Goal: Contribute content: Contribute content

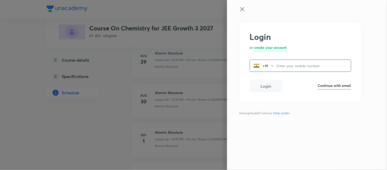
click at [299, 63] on input "tel" at bounding box center [313, 65] width 74 height 10
click at [333, 84] on h6 "Continue with email" at bounding box center [334, 85] width 33 height 5
click at [309, 66] on input "email" at bounding box center [300, 66] width 101 height 13
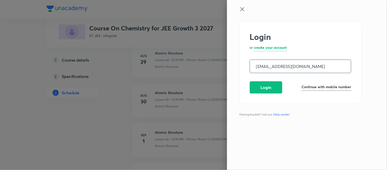
click at [275, 67] on input "md.ansari@unacademy.com" at bounding box center [300, 66] width 101 height 13
type input "ansari.md@unacademy.com"
click at [271, 88] on button "Login" at bounding box center [266, 87] width 33 height 12
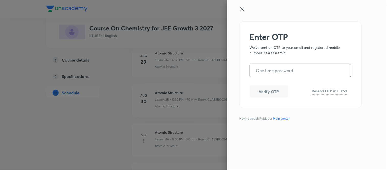
click at [289, 71] on input "tel" at bounding box center [300, 70] width 101 height 13
click at [298, 72] on input "tel" at bounding box center [300, 70] width 101 height 13
type input "595550"
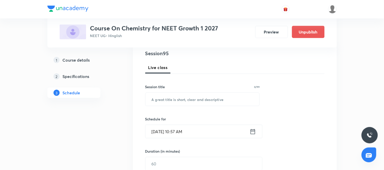
scroll to position [61, 0]
click at [208, 100] on input "text" at bounding box center [203, 98] width 114 height 13
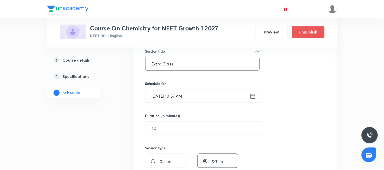
scroll to position [96, 0]
type input "Extra Class"
click at [256, 96] on icon at bounding box center [253, 95] width 6 height 7
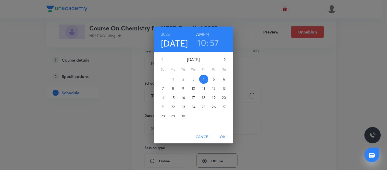
click at [202, 42] on h3 "10" at bounding box center [201, 42] width 9 height 11
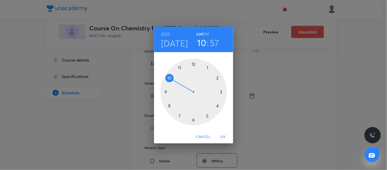
click at [215, 43] on h3 "57" at bounding box center [214, 42] width 9 height 11
click at [185, 64] on div at bounding box center [193, 92] width 66 height 66
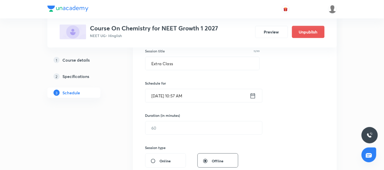
click at [253, 94] on icon at bounding box center [253, 95] width 6 height 7
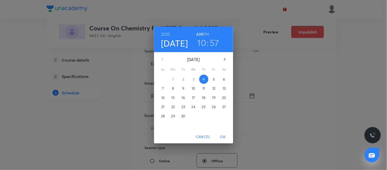
click at [204, 40] on h3 "10" at bounding box center [201, 42] width 9 height 11
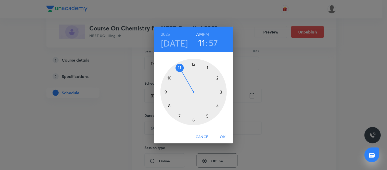
drag, startPoint x: 169, startPoint y: 77, endPoint x: 180, endPoint y: 72, distance: 11.4
click at [180, 72] on div at bounding box center [193, 92] width 66 height 66
drag, startPoint x: 185, startPoint y: 65, endPoint x: 192, endPoint y: 63, distance: 7.0
click at [192, 63] on div at bounding box center [193, 92] width 66 height 66
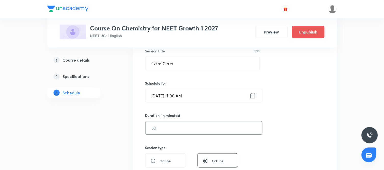
click at [211, 124] on input "text" at bounding box center [204, 127] width 117 height 13
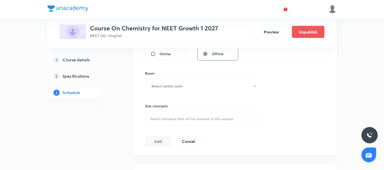
scroll to position [204, 0]
type input "90"
click at [193, 81] on button "Select centre room" at bounding box center [204, 85] width 118 height 14
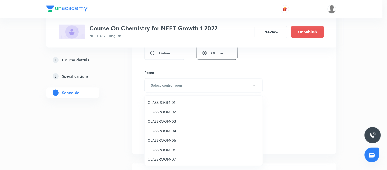
click at [172, 139] on span "CLASSROOM-05" at bounding box center [204, 139] width 112 height 5
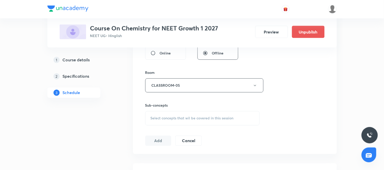
click at [210, 122] on div "Select concepts that wil be covered in this session" at bounding box center [202, 118] width 115 height 14
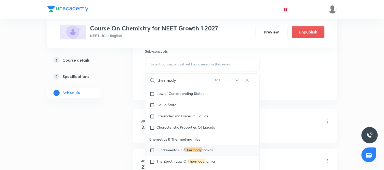
scroll to position [258, 0]
type input "thermody"
click at [152, 152] on input "checkbox" at bounding box center [153, 149] width 7 height 5
checkbox input "true"
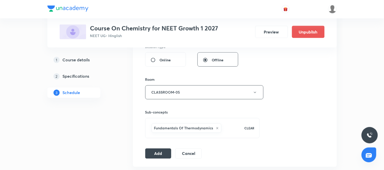
scroll to position [198, 0]
click at [158, 153] on button "Add" at bounding box center [158, 152] width 26 height 10
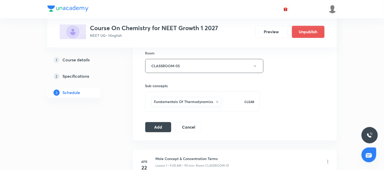
scroll to position [224, 0]
click at [163, 126] on button "Add" at bounding box center [158, 126] width 26 height 10
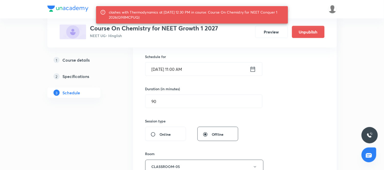
scroll to position [123, 0]
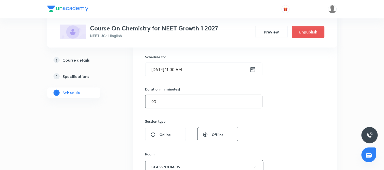
click at [172, 104] on input "90" at bounding box center [204, 101] width 117 height 13
type input "9"
type input "8"
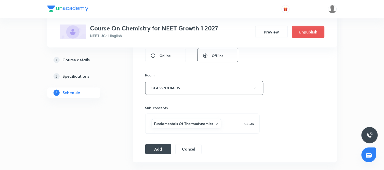
scroll to position [204, 0]
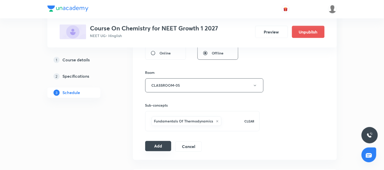
type input "70"
click at [150, 149] on button "Add" at bounding box center [158, 146] width 26 height 10
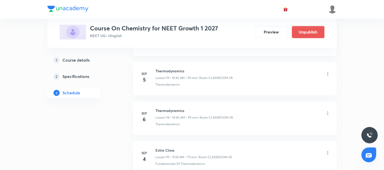
scroll to position [3766, 0]
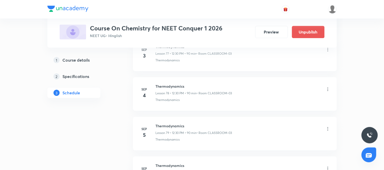
scroll to position [3339, 0]
click at [206, 103] on div "Thermodynamics" at bounding box center [243, 100] width 175 height 5
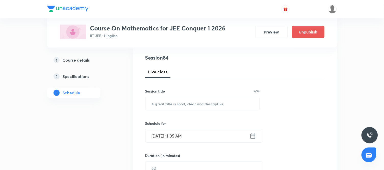
scroll to position [59, 0]
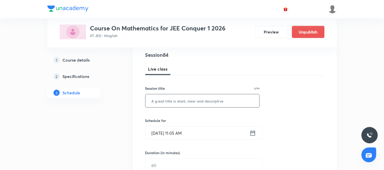
click at [224, 103] on input "text" at bounding box center [203, 100] width 114 height 13
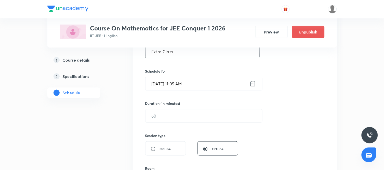
scroll to position [110, 0]
type input "Extra Class"
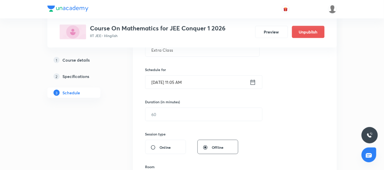
click at [254, 81] on icon at bounding box center [253, 82] width 6 height 7
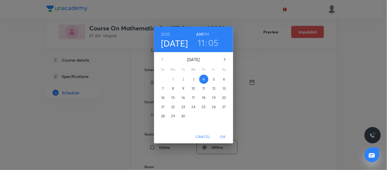
click at [207, 31] on h6 "PM" at bounding box center [206, 34] width 6 height 7
click at [203, 43] on h3 "11" at bounding box center [201, 42] width 7 height 11
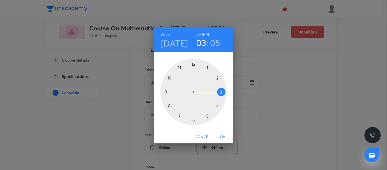
drag, startPoint x: 180, startPoint y: 67, endPoint x: 220, endPoint y: 95, distance: 49.3
click at [220, 95] on div at bounding box center [193, 92] width 66 height 66
drag, startPoint x: 208, startPoint y: 66, endPoint x: 193, endPoint y: 66, distance: 14.8
click at [193, 66] on div at bounding box center [193, 92] width 66 height 66
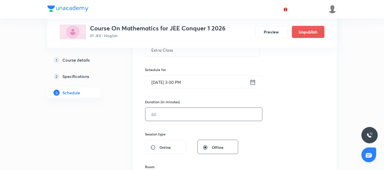
click at [191, 113] on input "text" at bounding box center [204, 114] width 117 height 13
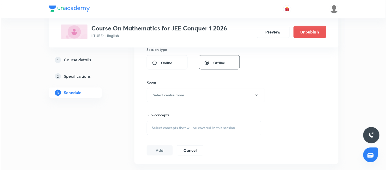
scroll to position [195, 0]
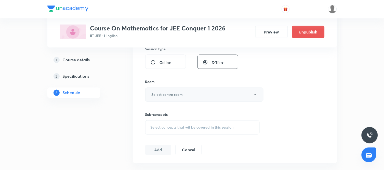
type input "90"
click at [204, 94] on button "Select centre room" at bounding box center [204, 94] width 118 height 14
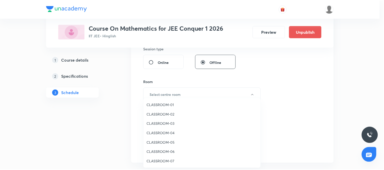
scroll to position [9, 0]
click at [170, 161] on span "CLASSROOM-08" at bounding box center [204, 161] width 112 height 5
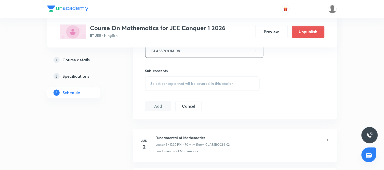
scroll to position [239, 0]
click at [183, 82] on span "Select concepts that wil be covered in this session" at bounding box center [192, 83] width 83 height 4
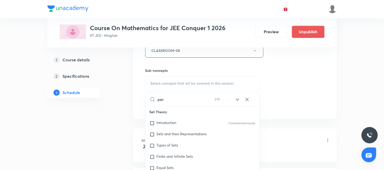
scroll to position [52, 0]
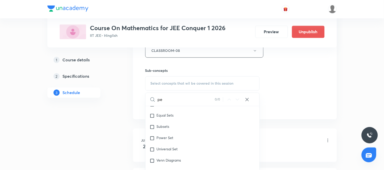
type input "p"
type input "c"
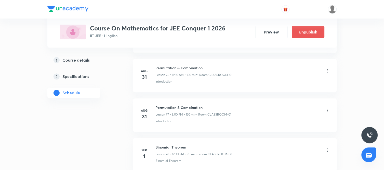
scroll to position [3281, 0]
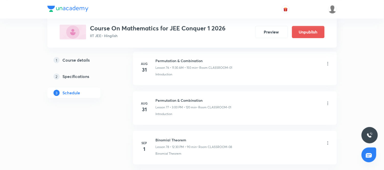
type input "per"
drag, startPoint x: 172, startPoint y: 118, endPoint x: 156, endPoint y: 119, distance: 16.6
click at [156, 116] on p "Introduction" at bounding box center [164, 113] width 17 height 5
copy p "Introduction"
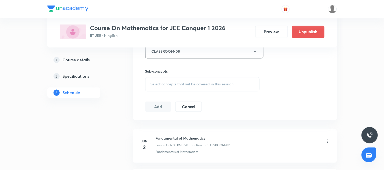
scroll to position [239, 0]
click at [222, 85] on span "Select concepts that wil be covered in this session" at bounding box center [192, 83] width 83 height 4
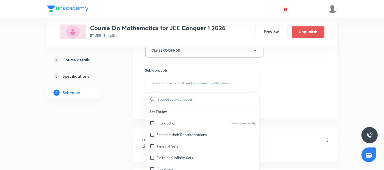
click at [189, 103] on input "text" at bounding box center [209, 99] width 102 height 13
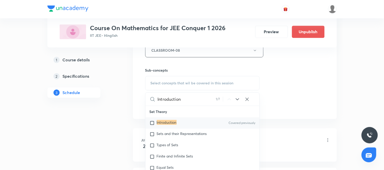
type input "Introduction"
click at [152, 121] on input "checkbox" at bounding box center [153, 122] width 7 height 5
checkbox input "true"
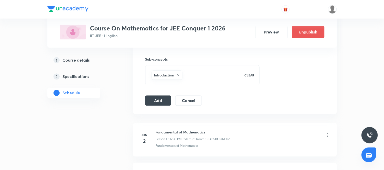
scroll to position [250, 0]
click at [165, 100] on button "Add" at bounding box center [158, 99] width 26 height 10
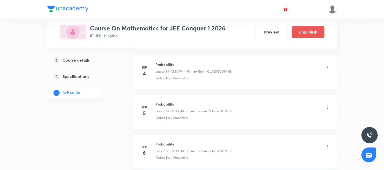
scroll to position [3291, 0]
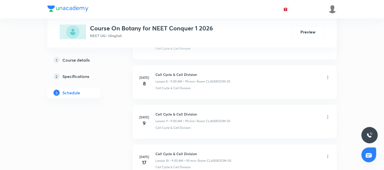
scroll to position [1624, 0]
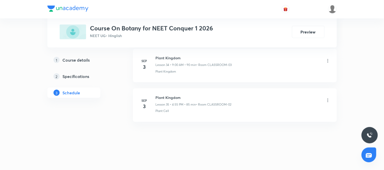
click at [171, 99] on h6 "Plant Kingdom" at bounding box center [194, 97] width 76 height 5
copy h6 "Plant Kingdom"
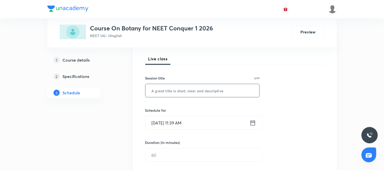
scroll to position [69, 0]
click at [203, 90] on input "text" at bounding box center [203, 90] width 114 height 13
paste input "Plant Kingdom"
type input "Plant Kingdom"
click at [254, 124] on icon at bounding box center [253, 122] width 6 height 7
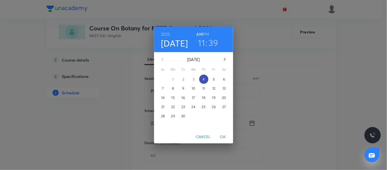
click at [203, 80] on p "4" at bounding box center [204, 79] width 2 height 5
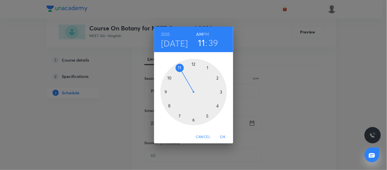
click at [206, 36] on h6 "PM" at bounding box center [206, 34] width 6 height 7
click at [218, 105] on div at bounding box center [193, 92] width 66 height 66
click at [165, 92] on div at bounding box center [193, 92] width 66 height 66
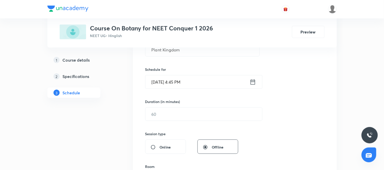
scroll to position [110, 0]
click at [186, 118] on input "text" at bounding box center [204, 113] width 117 height 13
type input "90"
click at [256, 135] on div "Session 36 Live class Session title 13/99 Plant Kingdom ​ Schedule for [DATE] 4…" at bounding box center [235, 120] width 180 height 240
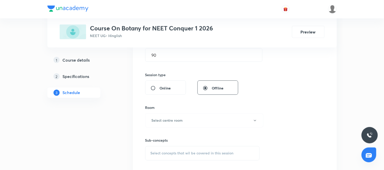
scroll to position [169, 0]
click at [200, 130] on div "Sub-concepts Select concepts that wil be covered in this session" at bounding box center [202, 143] width 115 height 33
click at [184, 119] on button "Select centre room" at bounding box center [204, 120] width 118 height 14
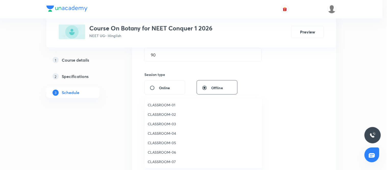
click at [161, 154] on span "CLASSROOM-06" at bounding box center [204, 151] width 112 height 5
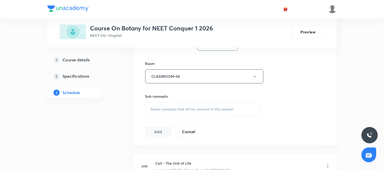
scroll to position [213, 0]
click at [198, 107] on span "Select concepts that wil be covered in this session" at bounding box center [192, 109] width 83 height 4
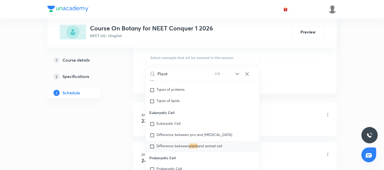
scroll to position [264, 0]
type input "Plant"
click at [239, 73] on icon at bounding box center [238, 74] width 6 height 6
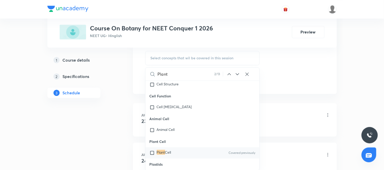
scroll to position [978, 0]
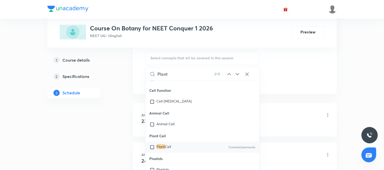
click at [192, 146] on div "Plant Cell Covered previously" at bounding box center [203, 146] width 114 height 11
checkbox input "true"
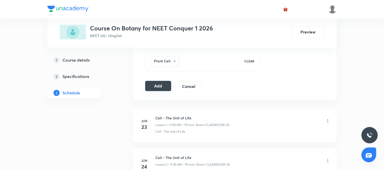
click at [164, 86] on button "Add" at bounding box center [158, 86] width 26 height 10
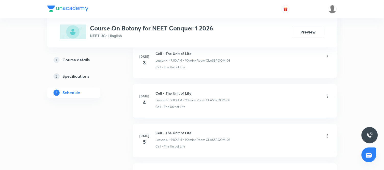
scroll to position [1390, 0]
